Goal: Find specific page/section: Find specific page/section

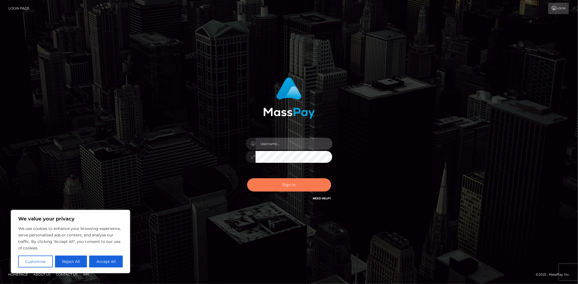
type input "MJSamelo"
click at [283, 184] on button "Sign in" at bounding box center [289, 184] width 84 height 13
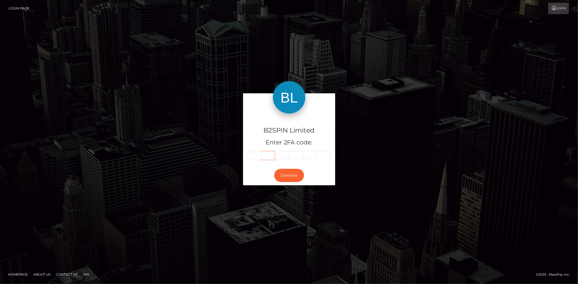
drag, startPoint x: 252, startPoint y: 155, endPoint x: 356, endPoint y: 167, distance: 104.9
click at [254, 155] on input "text" at bounding box center [254, 155] width 14 height 9
click at [258, 155] on input "text" at bounding box center [254, 155] width 14 height 9
click at [255, 156] on input "text" at bounding box center [254, 155] width 14 height 9
type input "0"
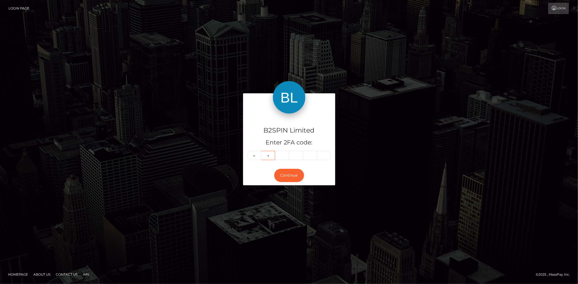
type input "2"
type input "1"
type input "3"
type input "4"
type input "9"
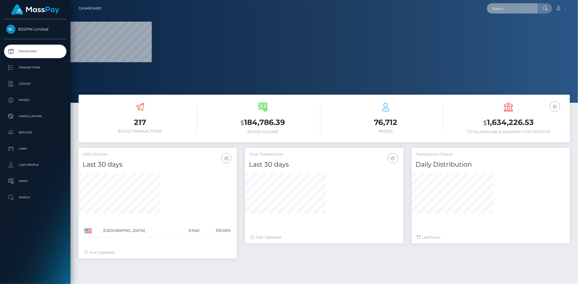
click at [510, 9] on input "text" at bounding box center [512, 8] width 51 height 10
paste input "3254087"
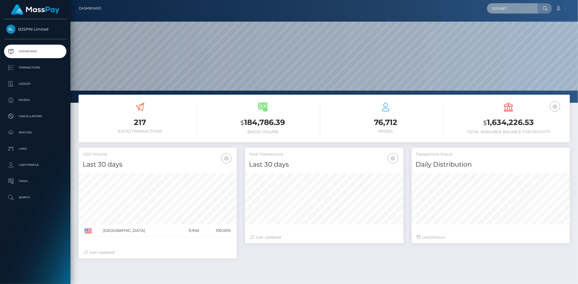
scroll to position [96, 158]
click at [522, 16] on nav "Dashboard 3254087 Loading... Loading... Account" at bounding box center [323, 8] width 507 height 17
click at [519, 14] on div "3254087 Loading... Loading... Account Edit Profile Logout" at bounding box center [338, 8] width 464 height 11
click at [517, 9] on input "3254087" at bounding box center [512, 8] width 51 height 10
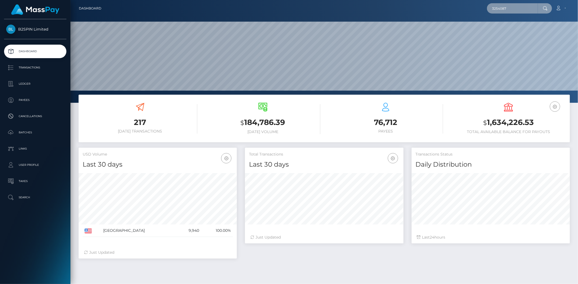
click at [517, 9] on input "3254087" at bounding box center [512, 8] width 51 height 10
click at [517, 10] on input "3254087" at bounding box center [512, 8] width 51 height 10
paste input "403a84b4-b119-476f-938f-92647d7079d2"
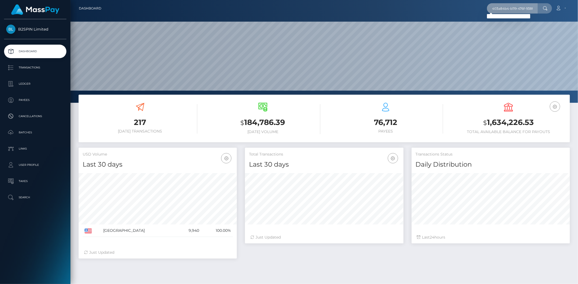
click at [529, 8] on input "403a84b4-b119-476f-938f-92647d7079d2" at bounding box center [512, 8] width 51 height 10
paste input "912054866"
type input "912054866"
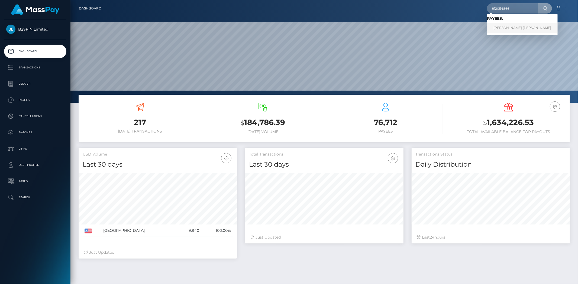
click at [498, 27] on link "SCOTT PHILLIP JOHNSON" at bounding box center [522, 28] width 71 height 10
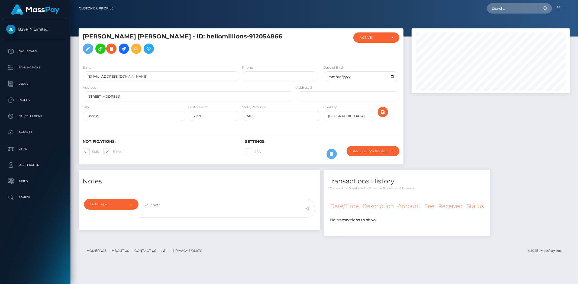
scroll to position [65, 158]
